Goal: Information Seeking & Learning: Understand process/instructions

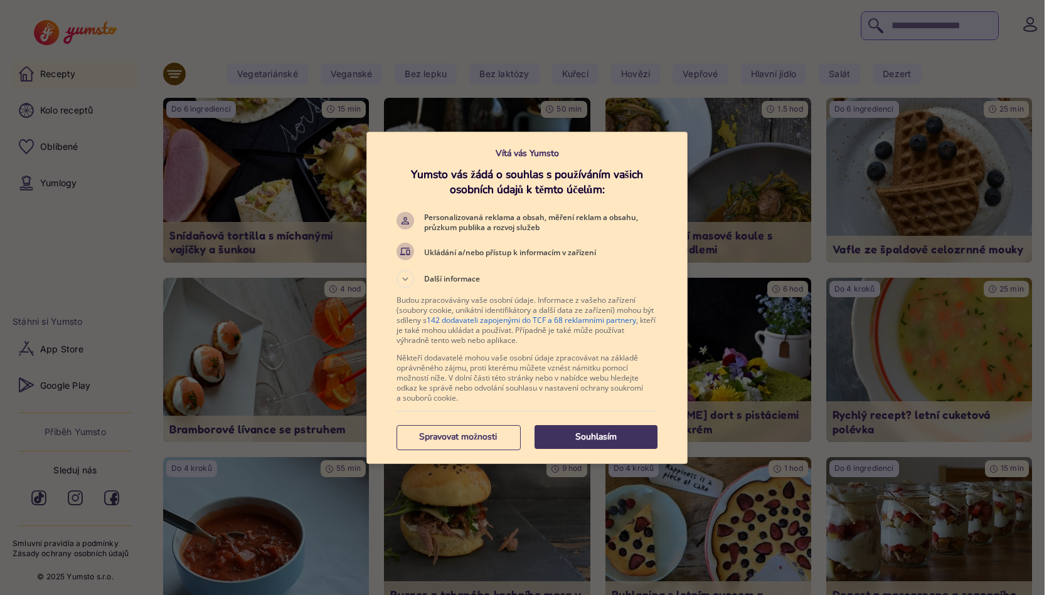
click at [592, 436] on p "Souhlasím" at bounding box center [596, 437] width 123 height 13
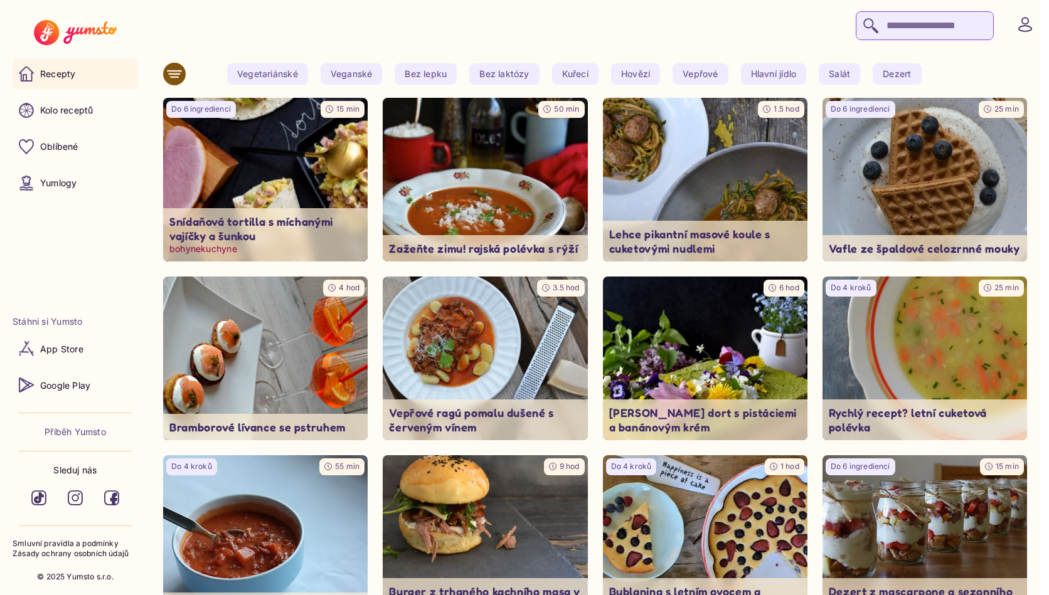
click at [294, 152] on img at bounding box center [265, 179] width 215 height 172
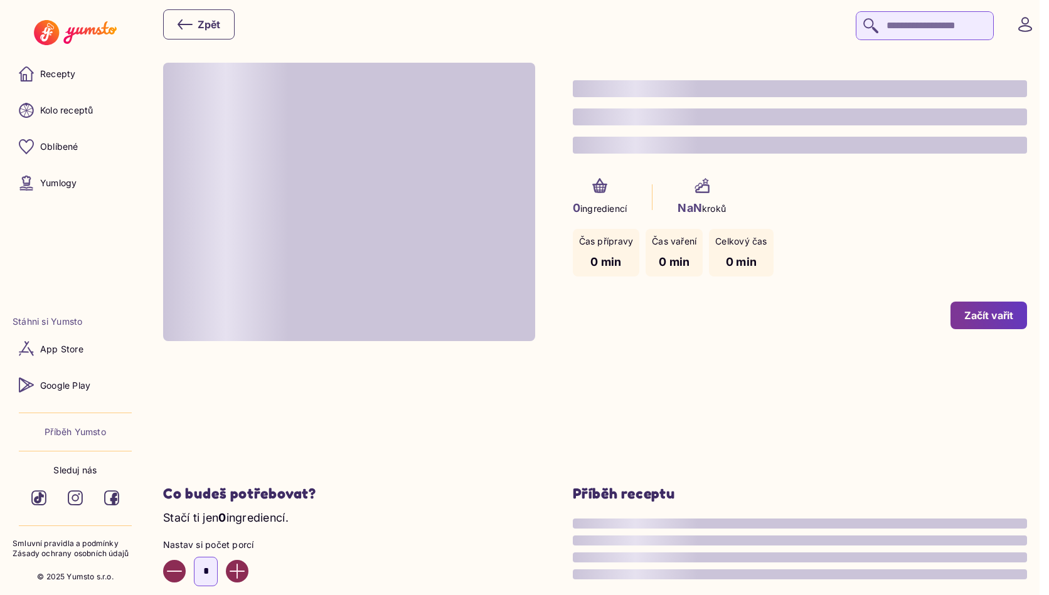
click at [211, 27] on div "Zpět" at bounding box center [199, 24] width 43 height 15
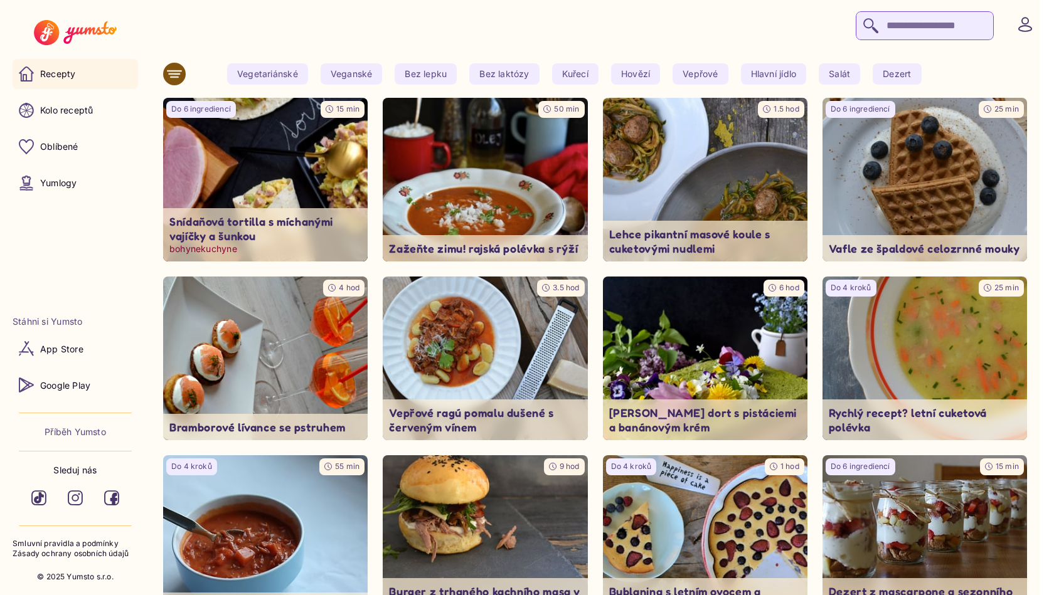
click at [234, 239] on p "Snídaňová tortilla s míchanými vajíčky a šunkou" at bounding box center [265, 229] width 192 height 28
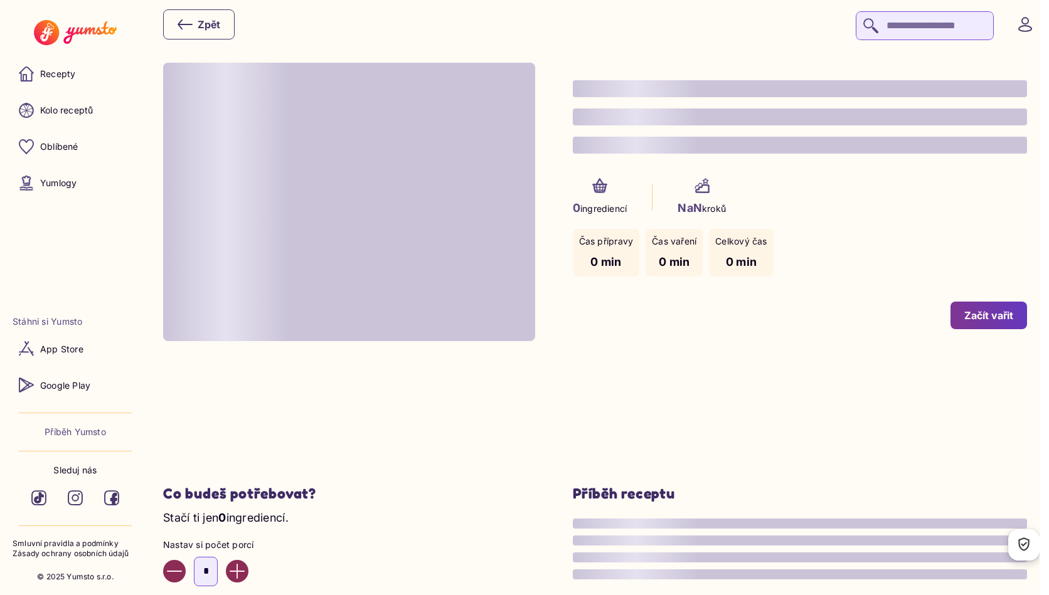
click at [217, 26] on yumsto-message-container "[PERSON_NAME], škytavka v kuchyni! Vypadá to, že se u nás něco na chvilku pokaz…" at bounding box center [341, 15] width 546 height 25
click at [201, 25] on yumsto-message-container "[PERSON_NAME], škytavka v kuchyni! Vypadá to, že se u nás něco na chvilku pokaz…" at bounding box center [341, 15] width 546 height 25
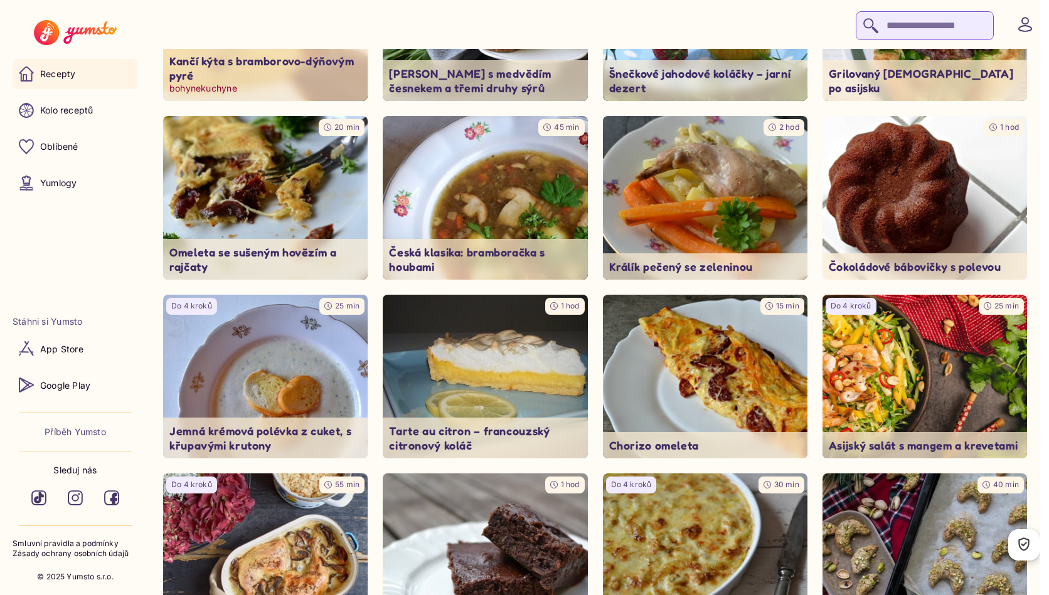
scroll to position [878, 0]
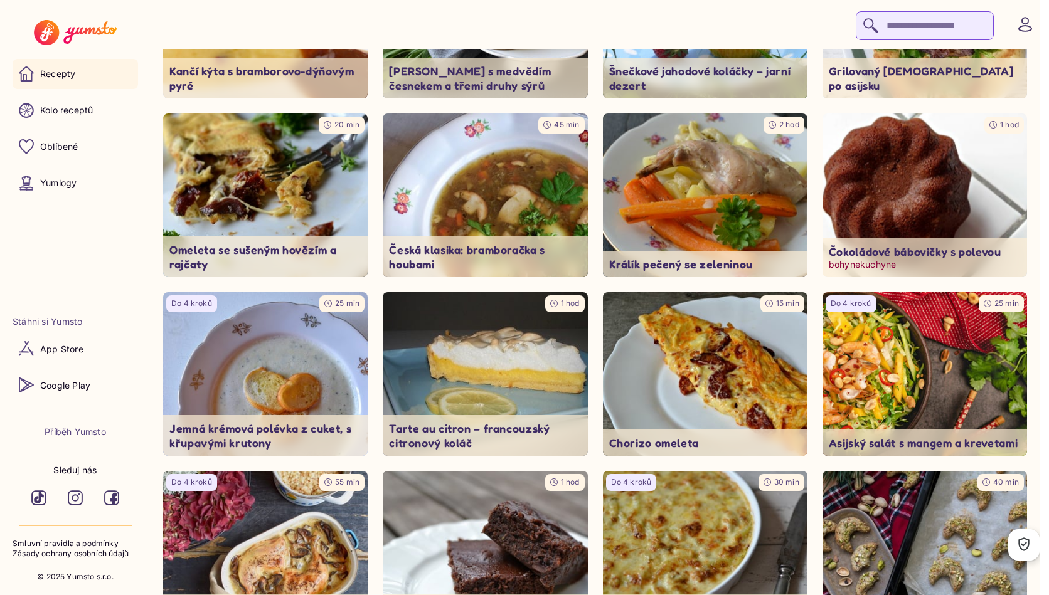
click at [932, 259] on p "Čokoládové bábovičky s polevou" at bounding box center [925, 252] width 192 height 14
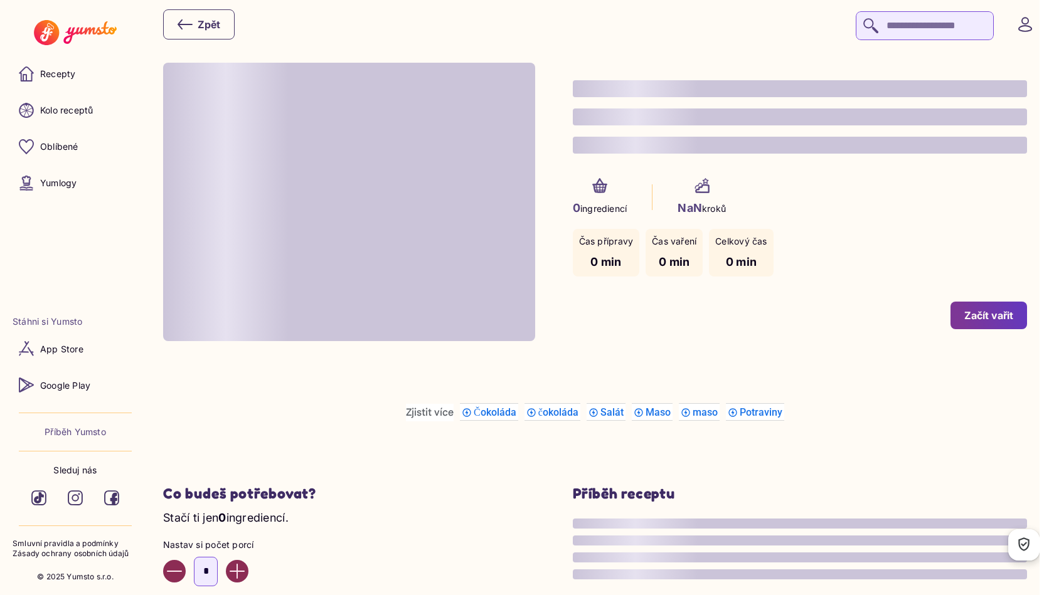
click at [974, 317] on div "Začít vařit" at bounding box center [988, 316] width 49 height 14
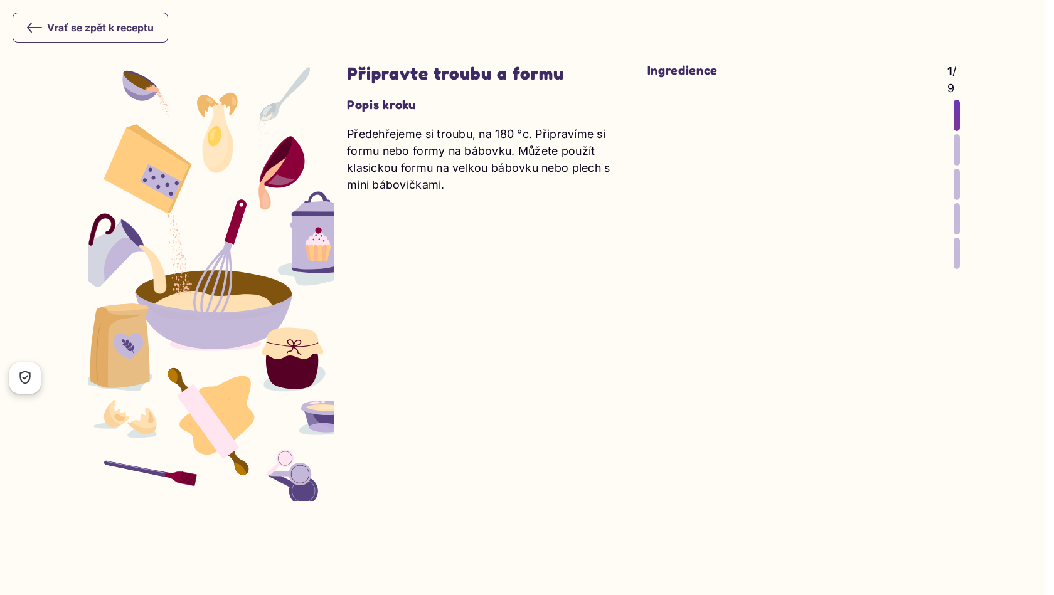
click at [957, 151] on div at bounding box center [957, 149] width 6 height 31
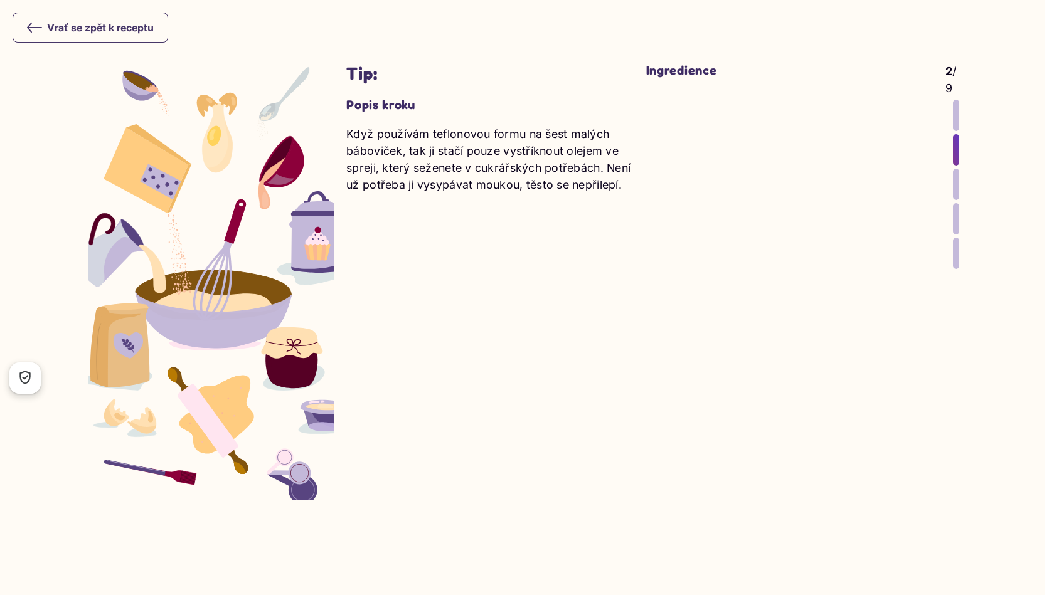
click at [954, 189] on div at bounding box center [956, 184] width 6 height 31
